Goal: Go to known website: Access a specific website the user already knows

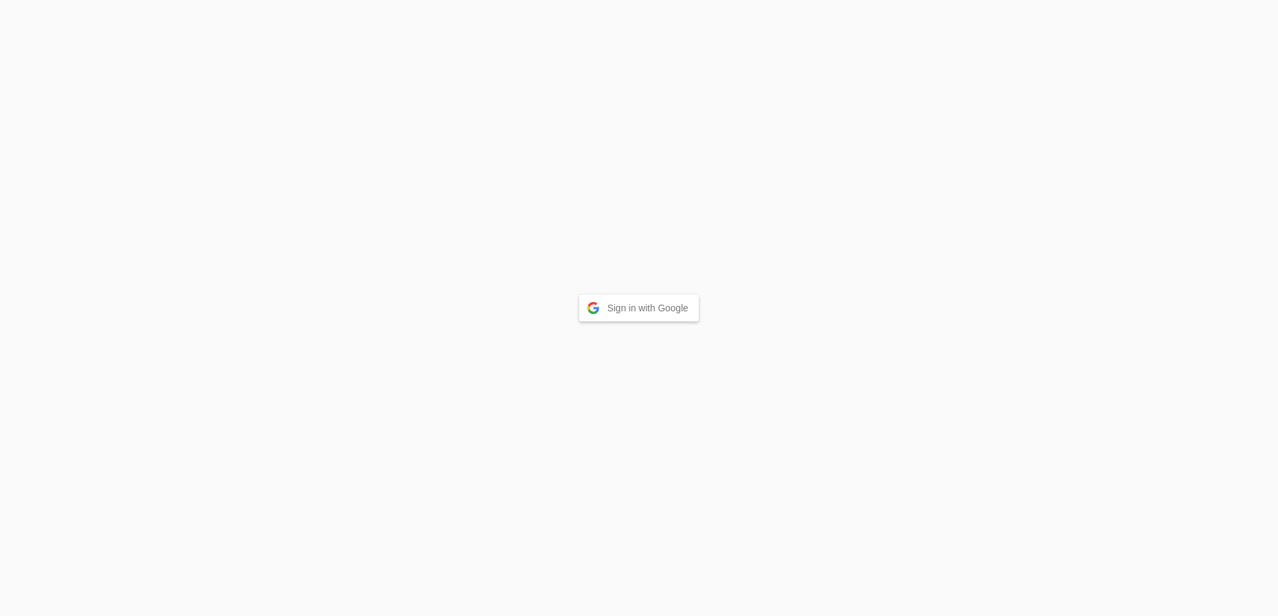
click at [639, 303] on button "Sign in with Google" at bounding box center [639, 308] width 120 height 27
